Goal: Information Seeking & Learning: Check status

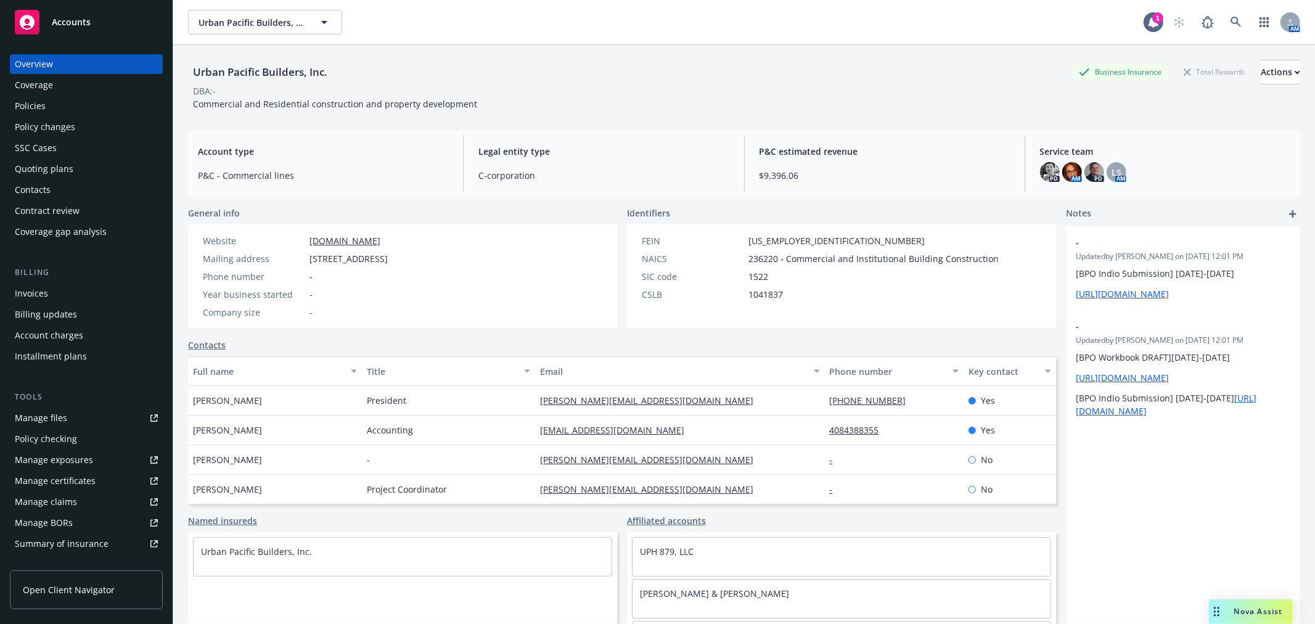
click at [99, 35] on link "Accounts" at bounding box center [86, 22] width 153 height 35
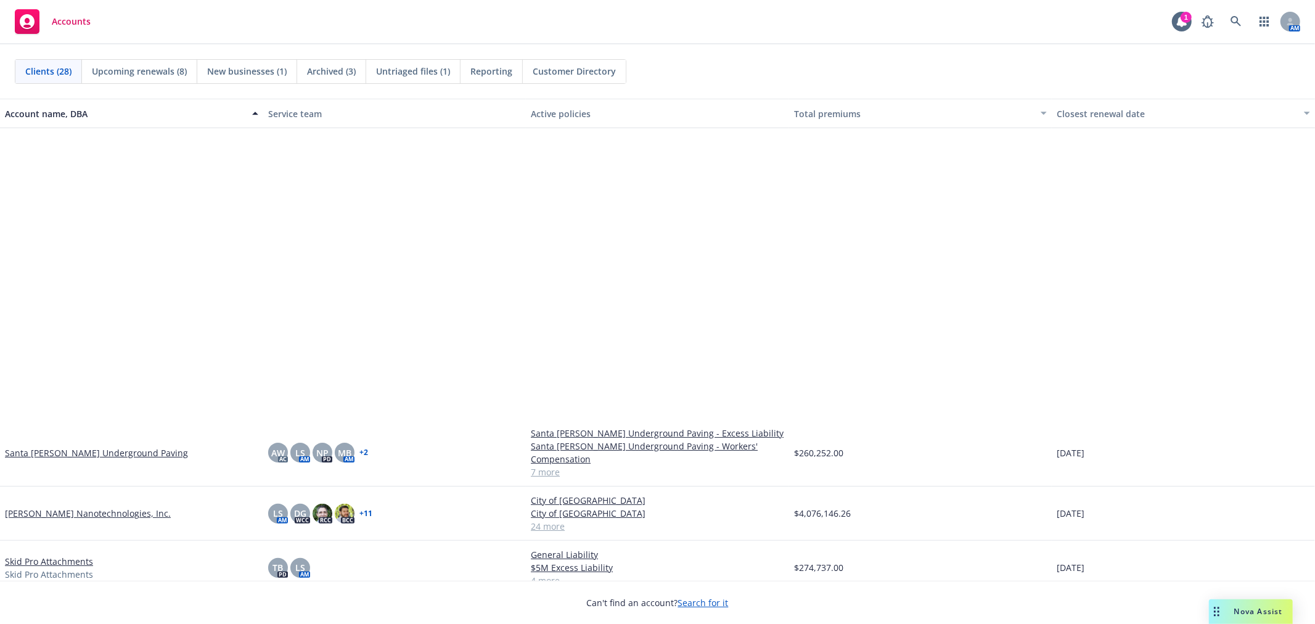
scroll to position [891, 0]
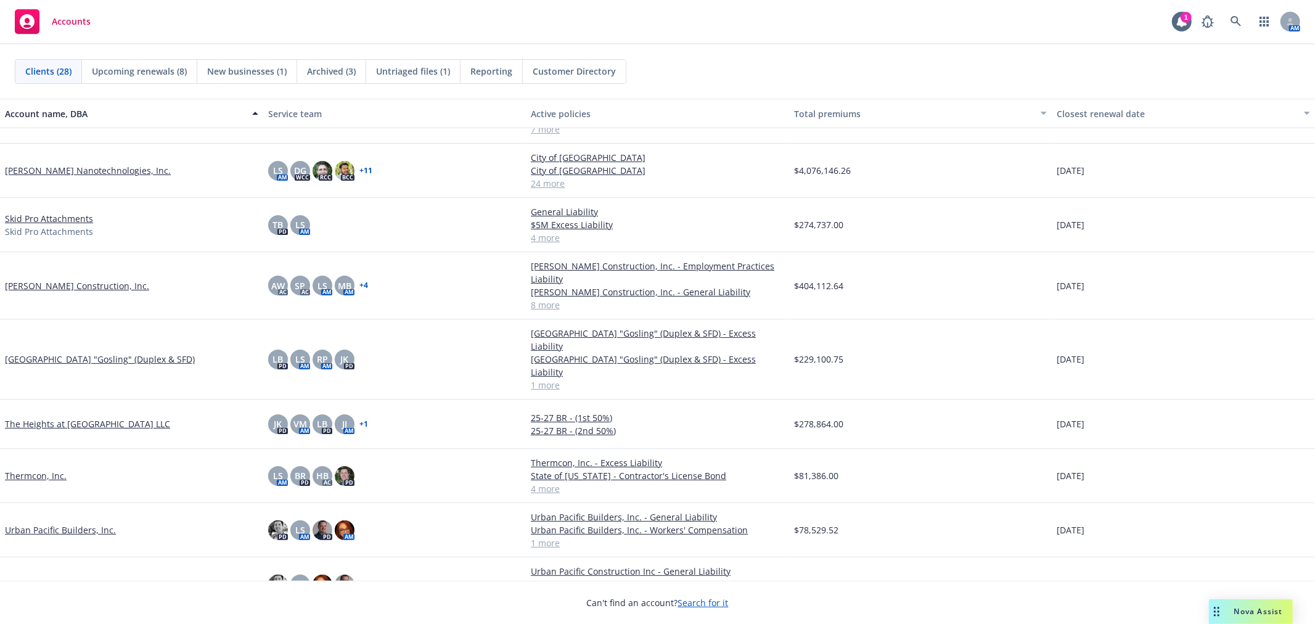
click at [75, 524] on link "Urban Pacific Builders, Inc." at bounding box center [60, 530] width 111 height 13
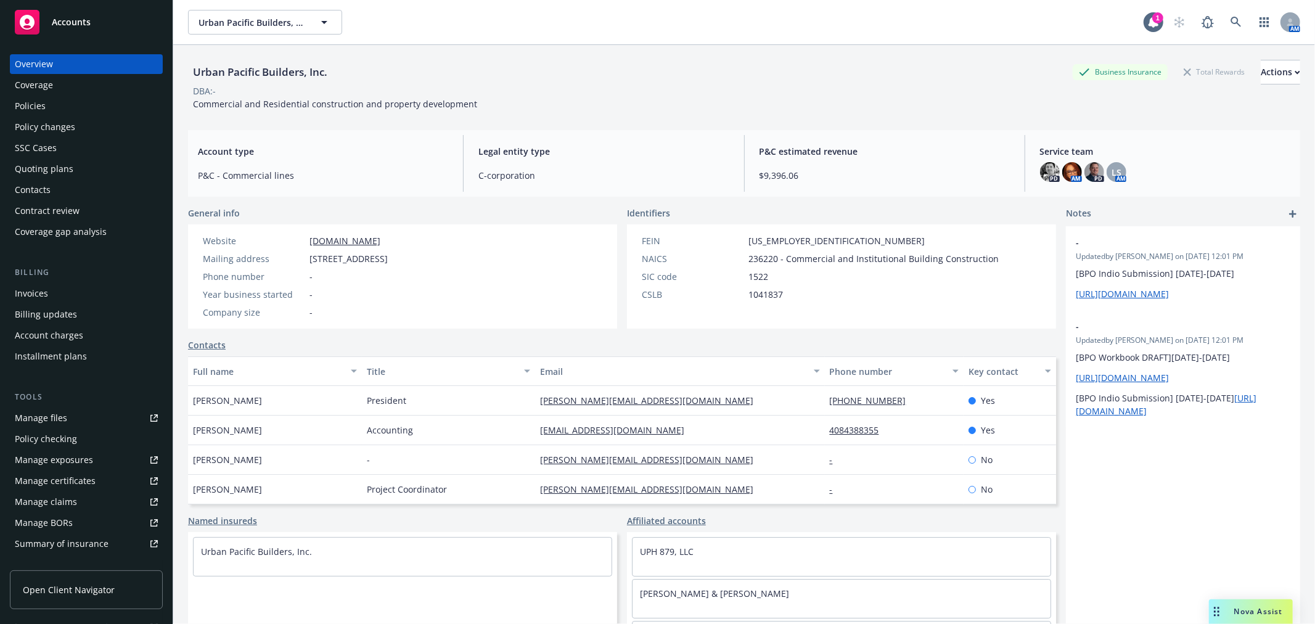
click at [80, 101] on div "Policies" at bounding box center [86, 106] width 143 height 20
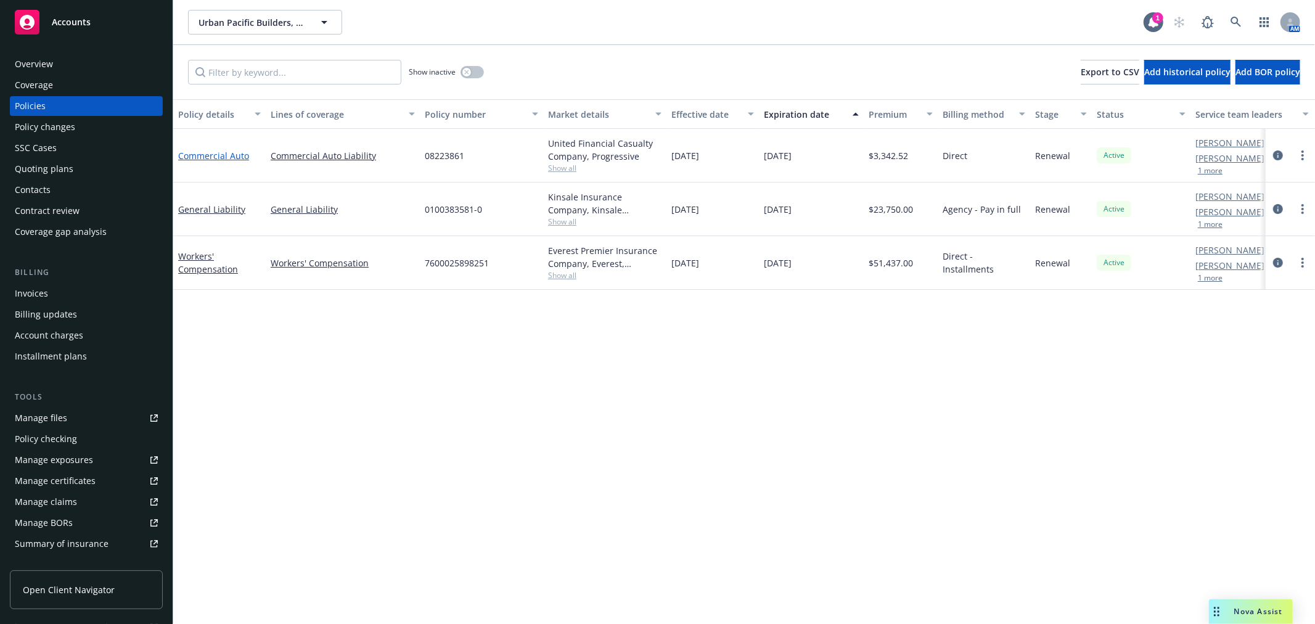
click at [235, 155] on link "Commercial Auto" at bounding box center [213, 156] width 71 height 12
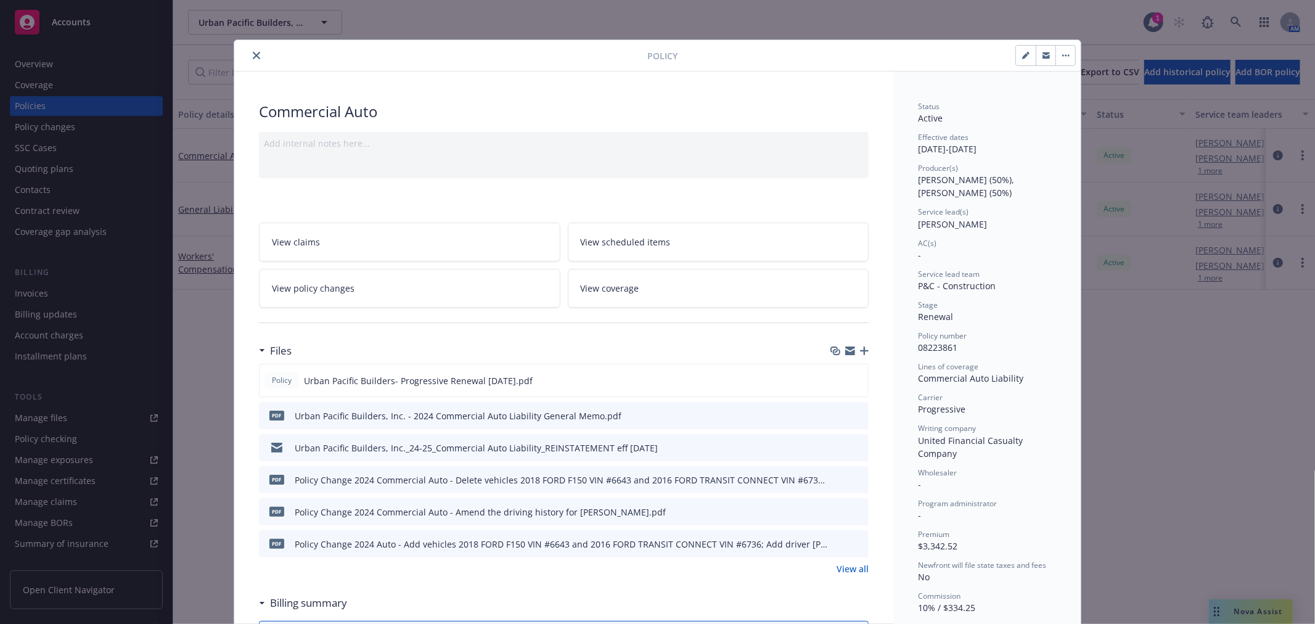
click at [855, 418] on icon "preview file" at bounding box center [857, 415] width 11 height 9
click at [851, 378] on icon "preview file" at bounding box center [856, 380] width 11 height 9
click at [854, 453] on button at bounding box center [858, 448] width 11 height 13
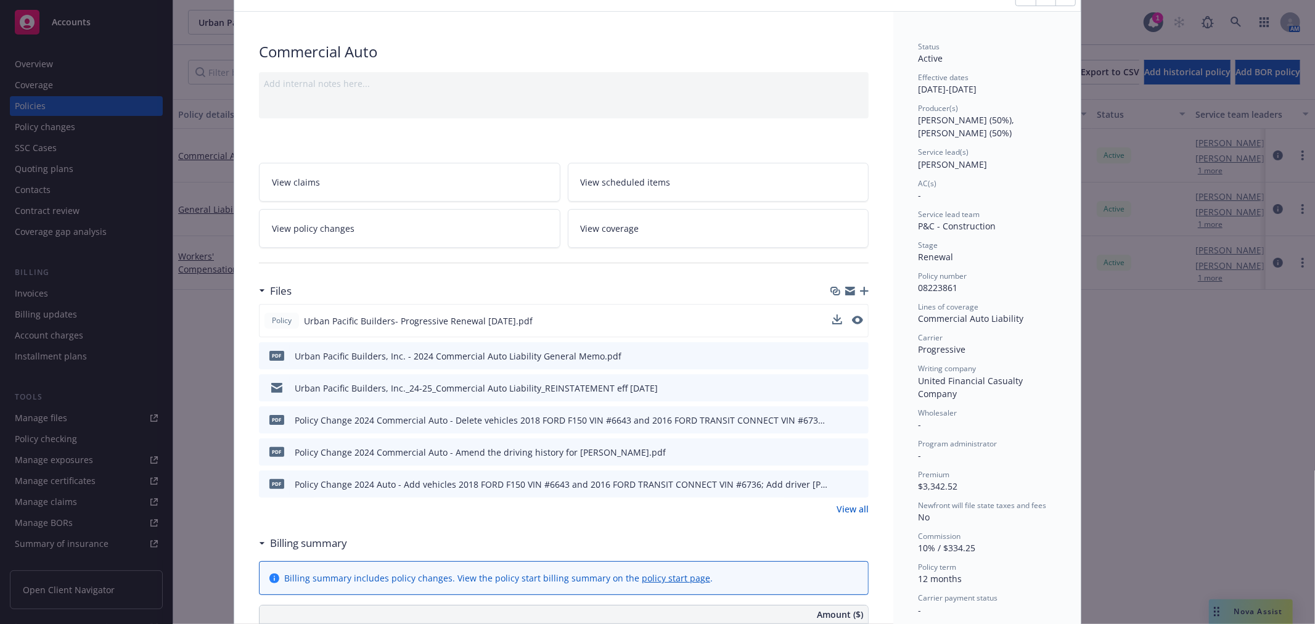
scroll to position [137, 0]
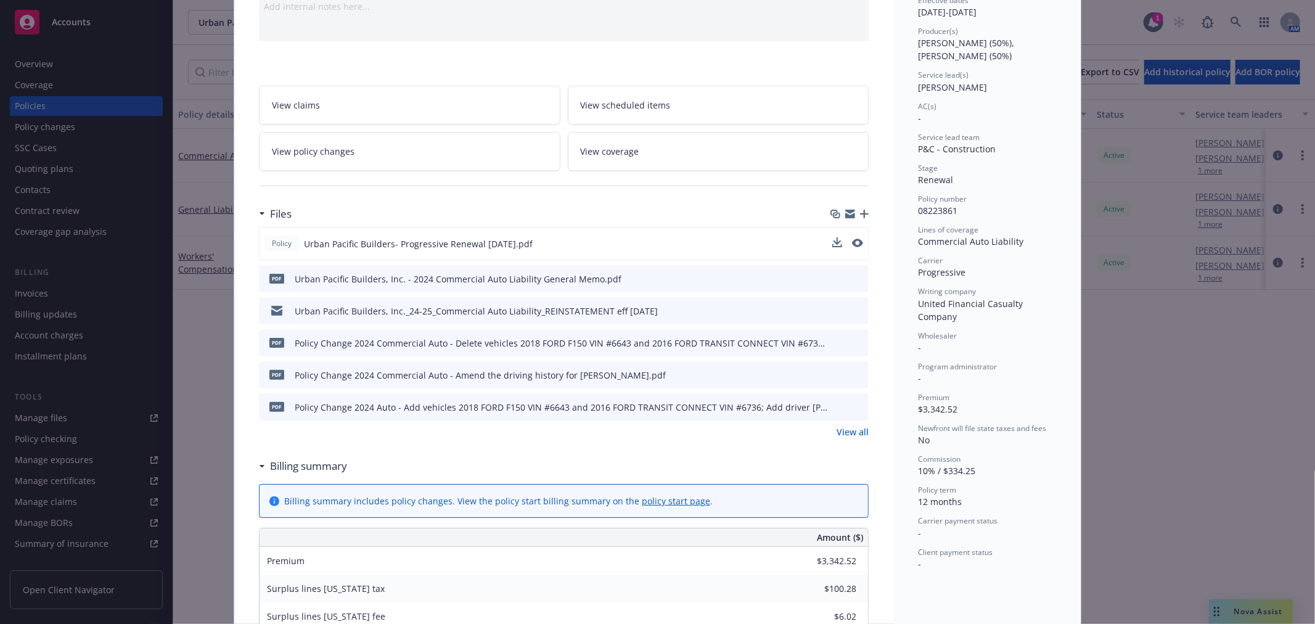
click at [853, 309] on icon "preview file" at bounding box center [857, 310] width 11 height 9
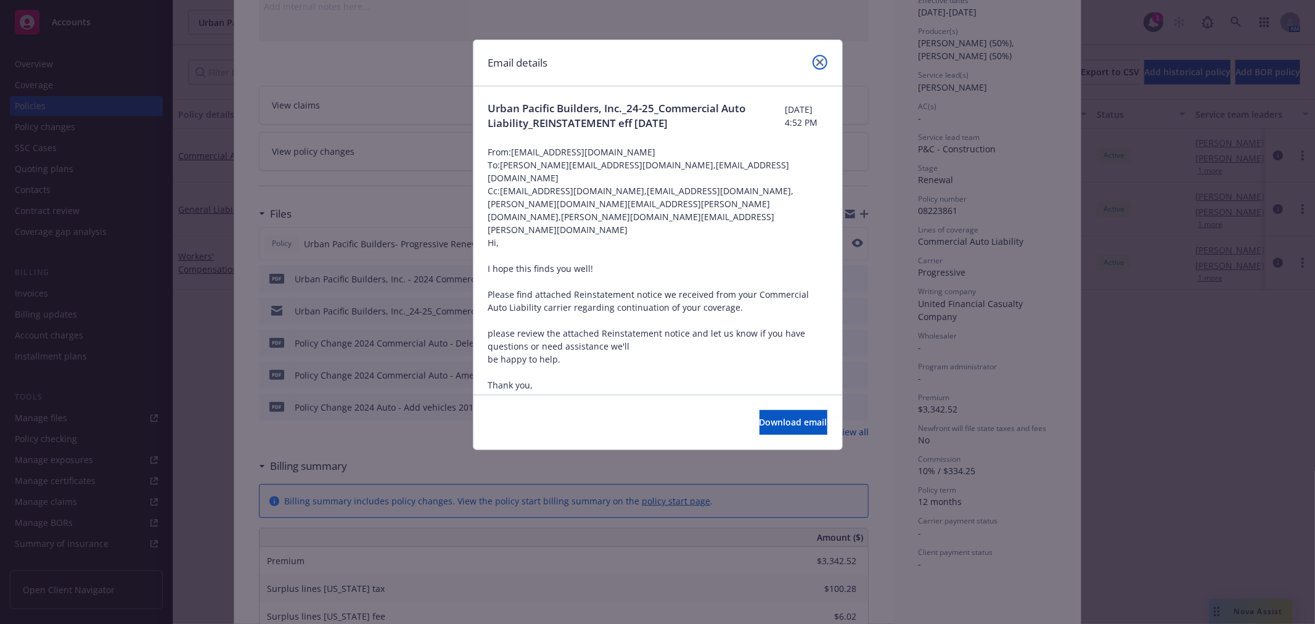
click at [818, 59] on icon "close" at bounding box center [820, 62] width 7 height 7
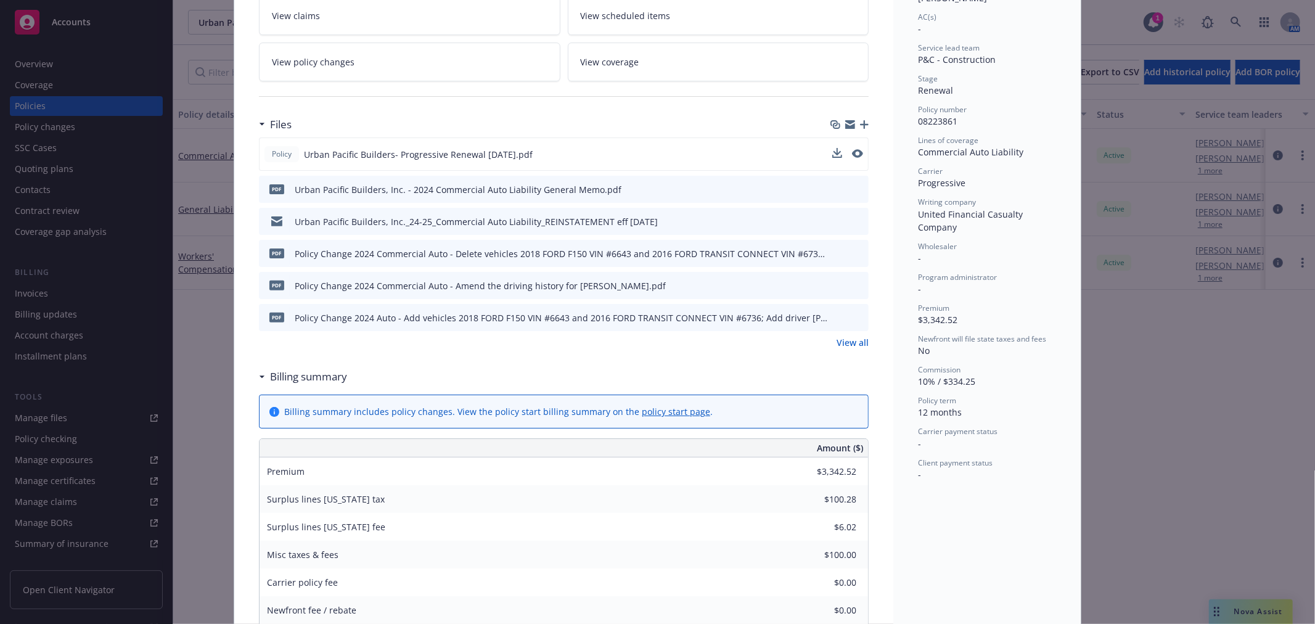
scroll to position [0, 0]
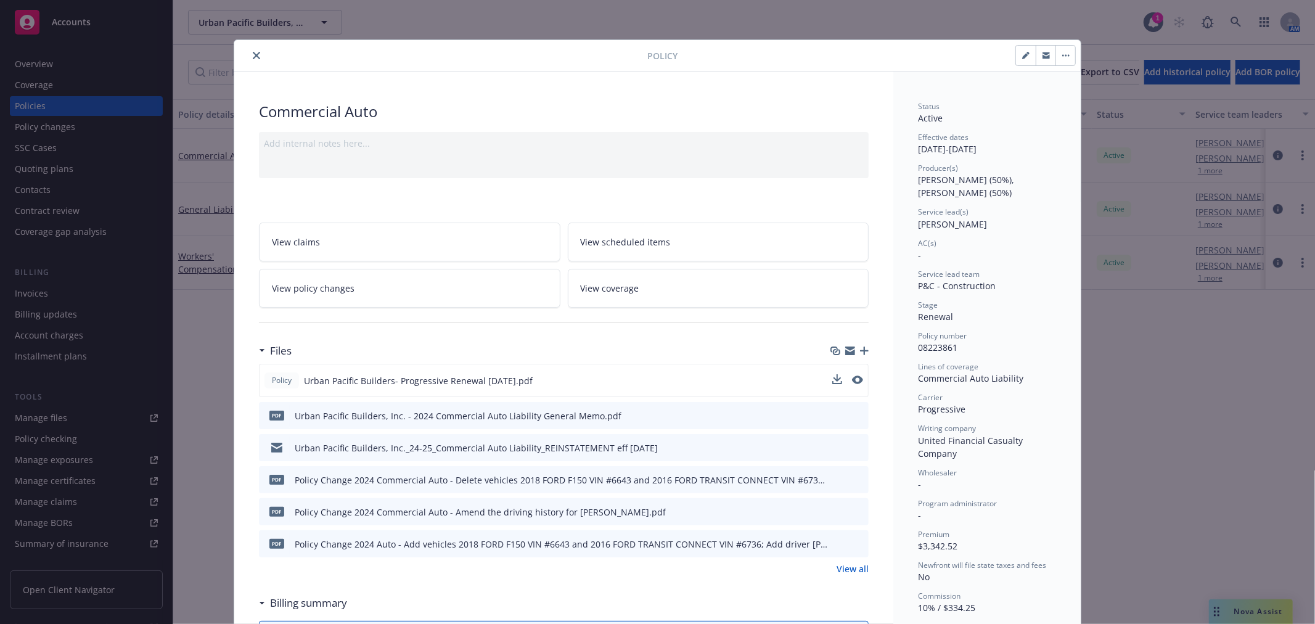
click at [253, 53] on icon "close" at bounding box center [256, 55] width 7 height 7
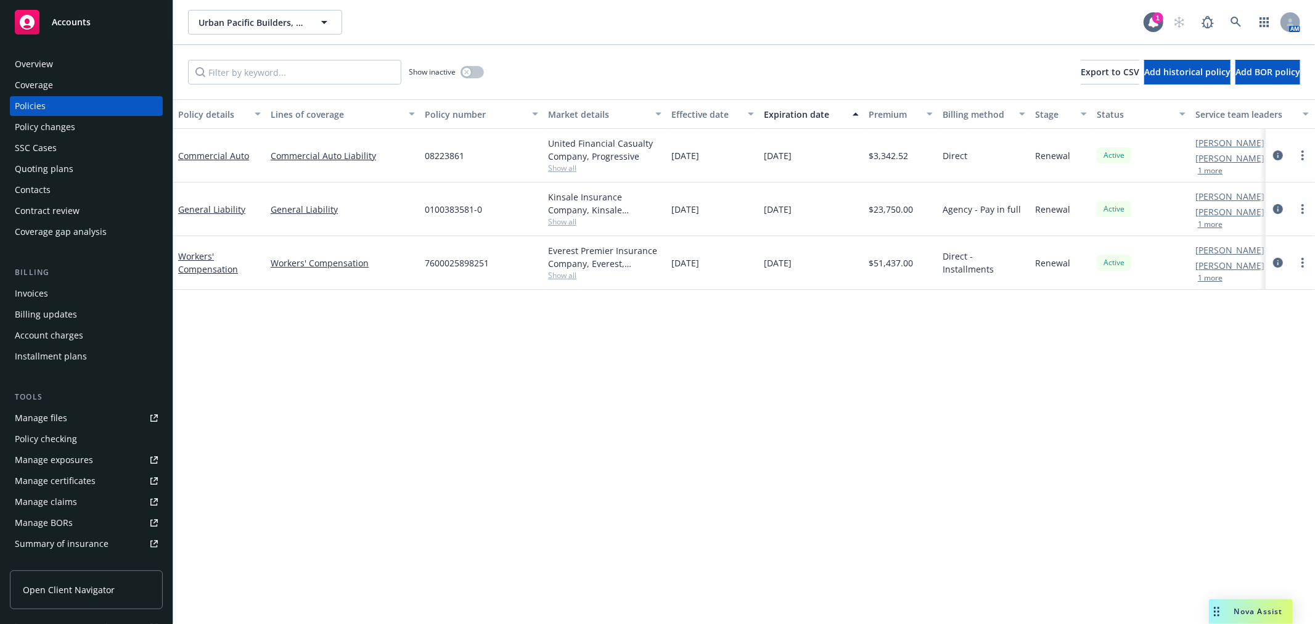
click at [75, 412] on link "Manage files" at bounding box center [86, 418] width 153 height 20
click at [260, 14] on button "Urban Pacific Builders, Inc." at bounding box center [265, 22] width 154 height 25
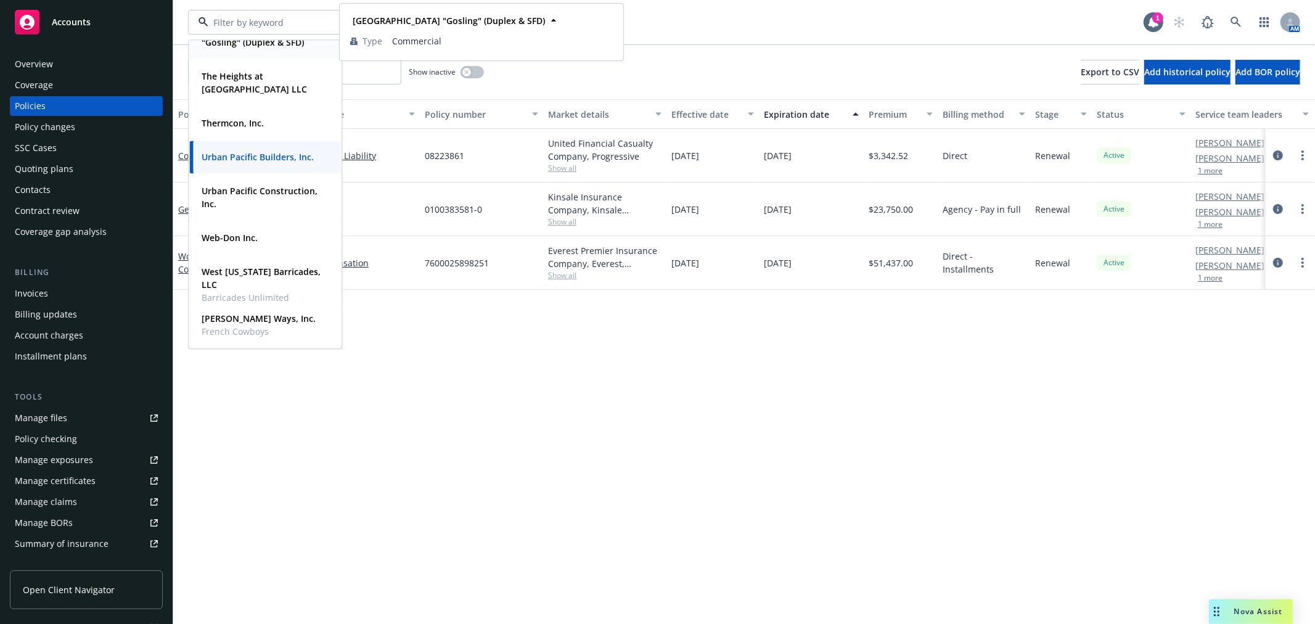
scroll to position [1018, 0]
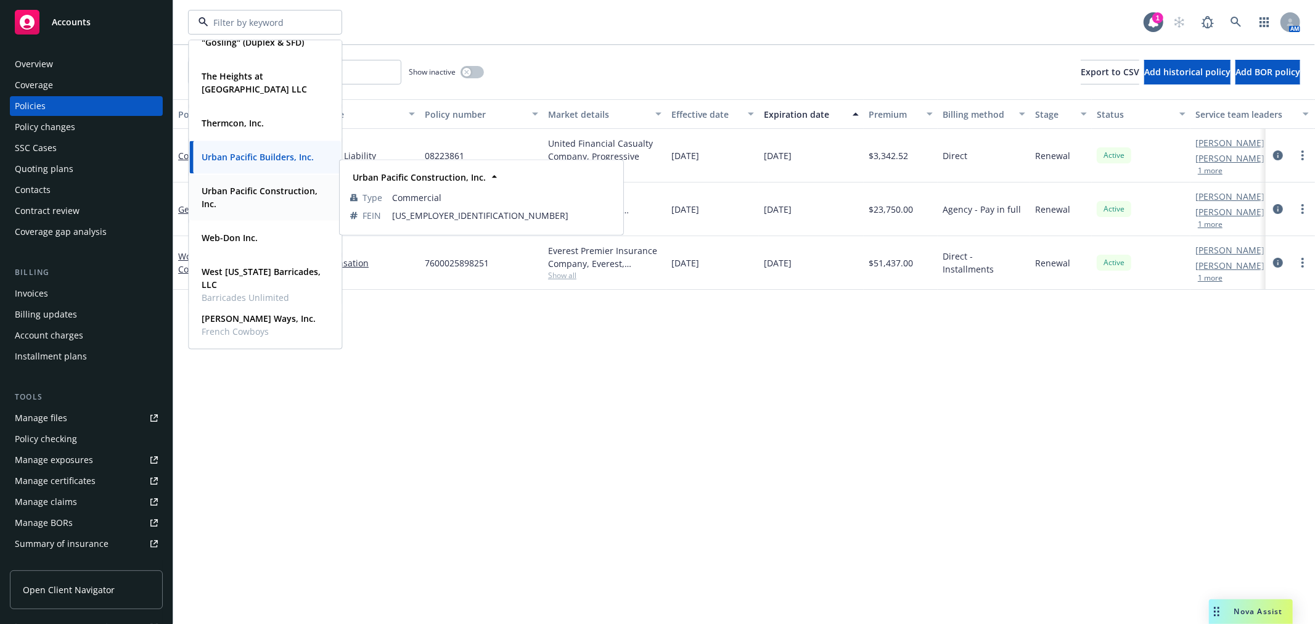
click at [260, 187] on strong "Urban Pacific Construction, Inc." at bounding box center [260, 197] width 116 height 25
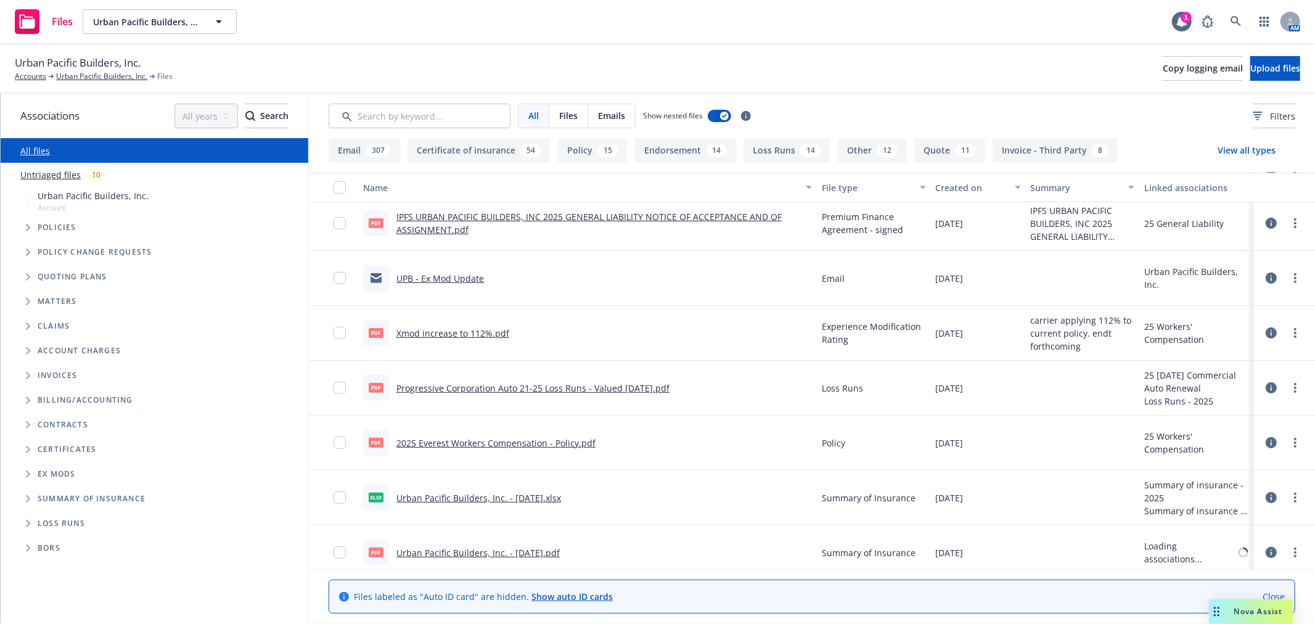
scroll to position [342, 0]
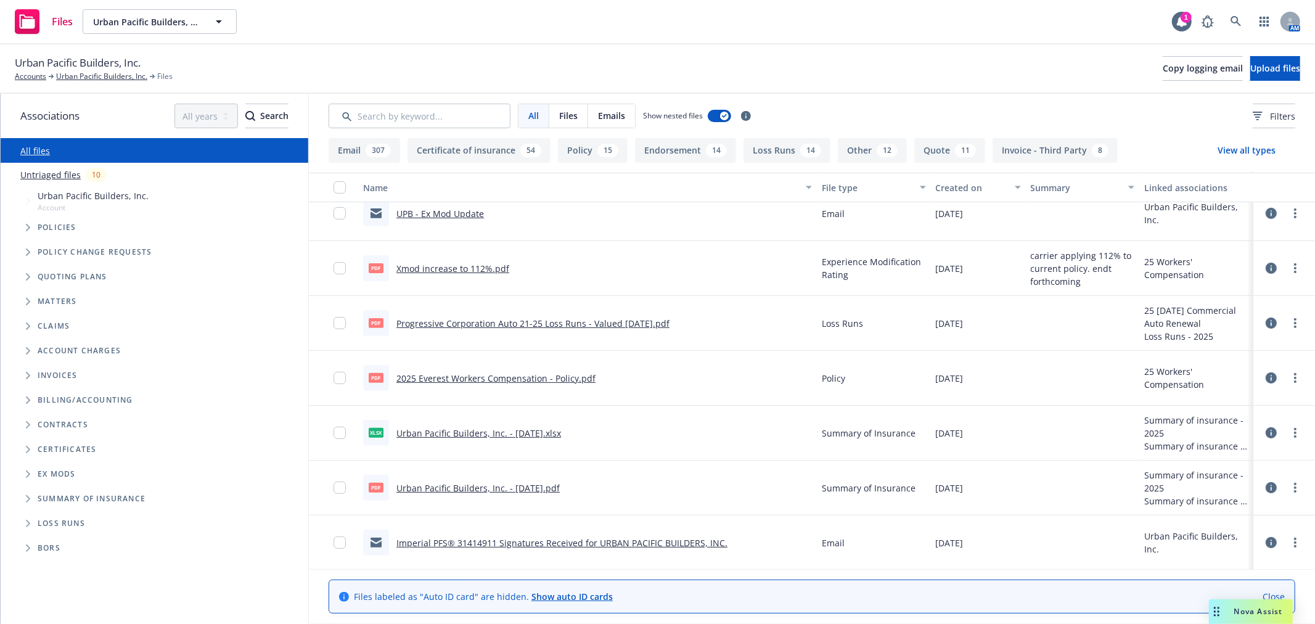
click at [862, 60] on div "Urban Pacific Builders, Inc. Accounts Urban Pacific Builders, Inc. Files Copy l…" at bounding box center [658, 68] width 1286 height 27
click at [847, 46] on div "Urban Pacific Builders, Inc. Accounts Urban Pacific Builders, Inc. Files Copy l…" at bounding box center [657, 68] width 1315 height 49
